Goal: Find specific page/section: Find specific page/section

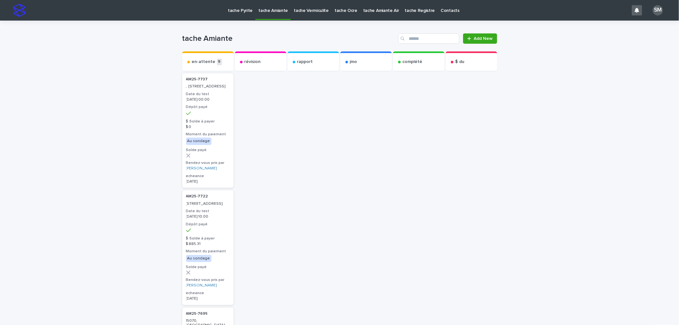
click at [309, 10] on p "tache Vermiculite" at bounding box center [311, 6] width 35 height 13
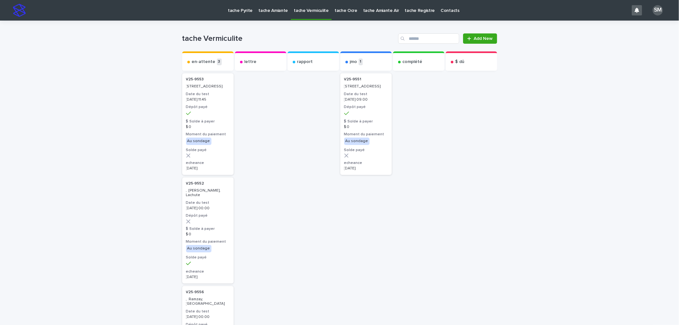
click at [363, 102] on p "[DATE] 09:00" at bounding box center [366, 99] width 44 height 4
